Goal: Transaction & Acquisition: Purchase product/service

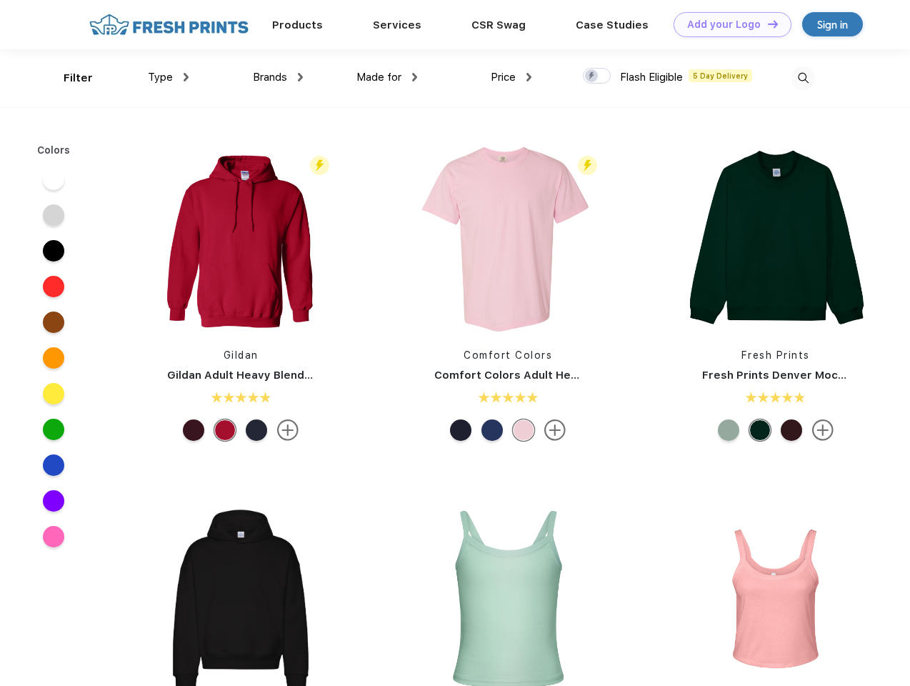
click at [727, 24] on link "Add your Logo Design Tool" at bounding box center [732, 24] width 118 height 25
click at [0, 0] on div "Design Tool" at bounding box center [0, 0] width 0 height 0
click at [766, 24] on link "Add your Logo Design Tool" at bounding box center [732, 24] width 118 height 25
click at [69, 78] on div "Filter" at bounding box center [78, 78] width 29 height 16
click at [169, 77] on span "Type" at bounding box center [160, 77] width 25 height 13
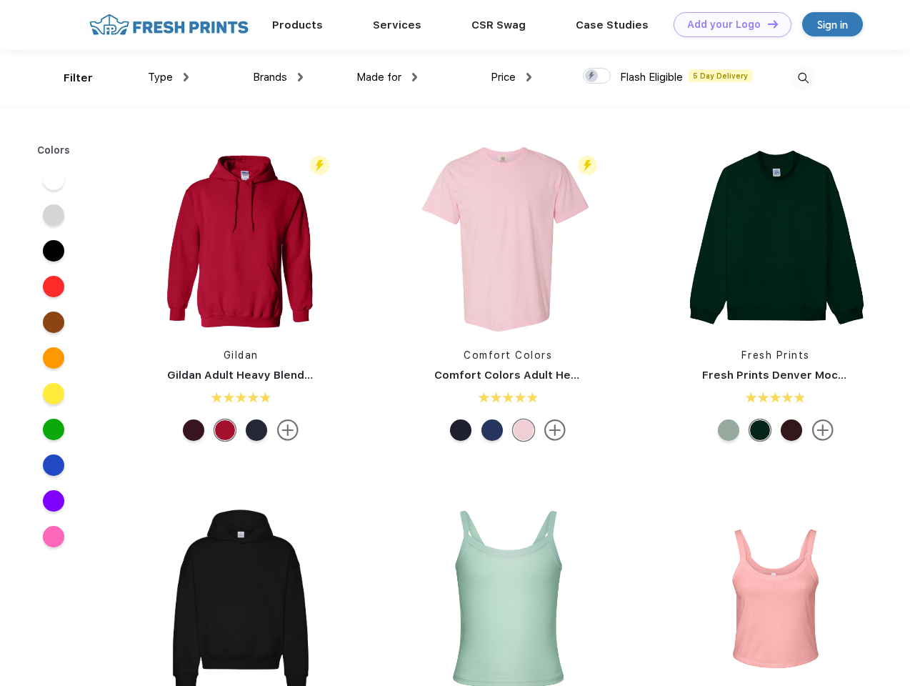
click at [278, 77] on span "Brands" at bounding box center [270, 77] width 34 height 13
click at [387, 77] on span "Made for" at bounding box center [378, 77] width 45 height 13
click at [511, 77] on span "Price" at bounding box center [503, 77] width 25 height 13
click at [597, 76] on div at bounding box center [597, 76] width 28 height 16
click at [592, 76] on input "checkbox" at bounding box center [587, 71] width 9 height 9
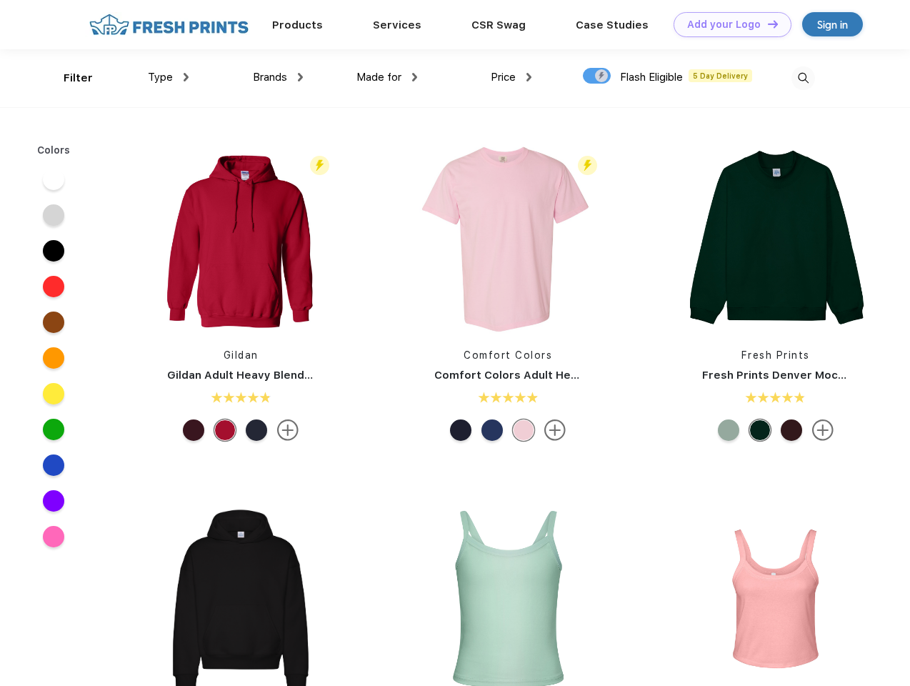
click at [803, 78] on img at bounding box center [803, 78] width 24 height 24
